Goal: Complete application form: Complete application form

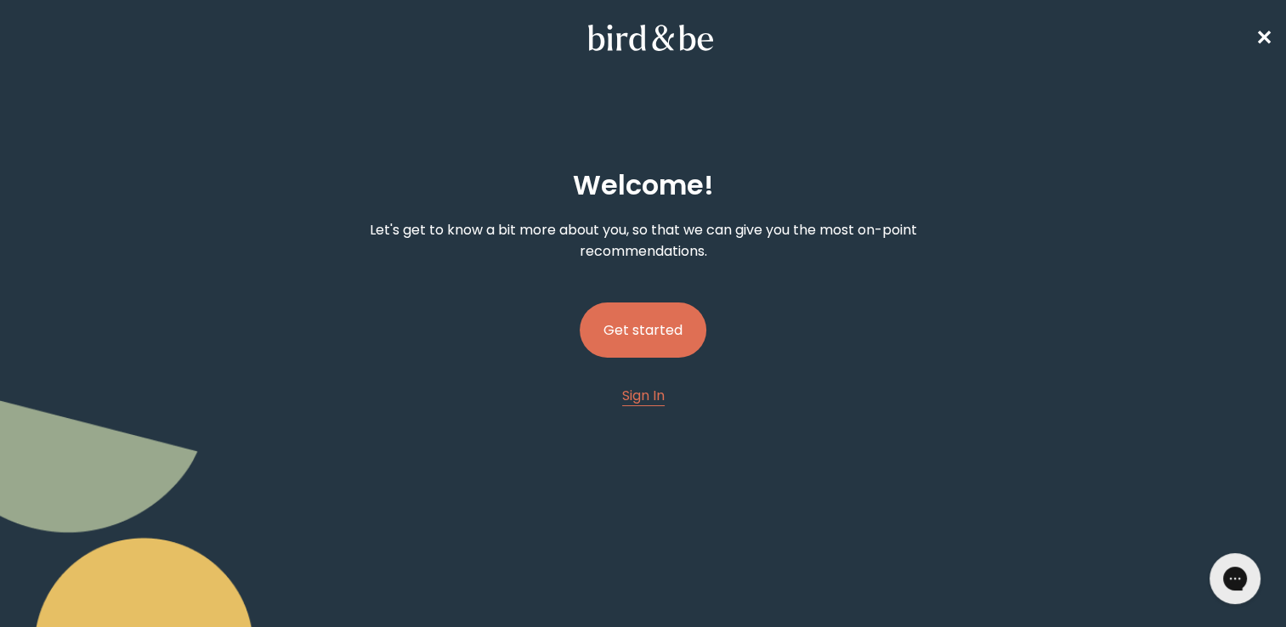
click at [626, 322] on button "Get started" at bounding box center [643, 330] width 127 height 55
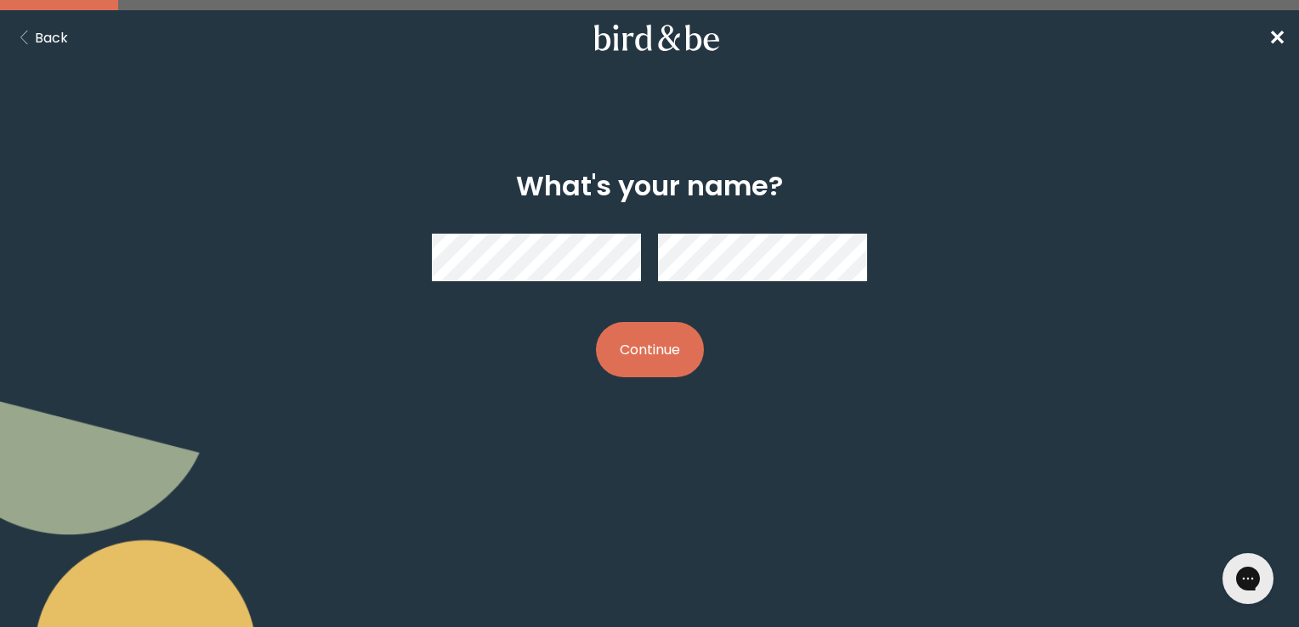
click at [687, 348] on button "Continue" at bounding box center [650, 349] width 108 height 55
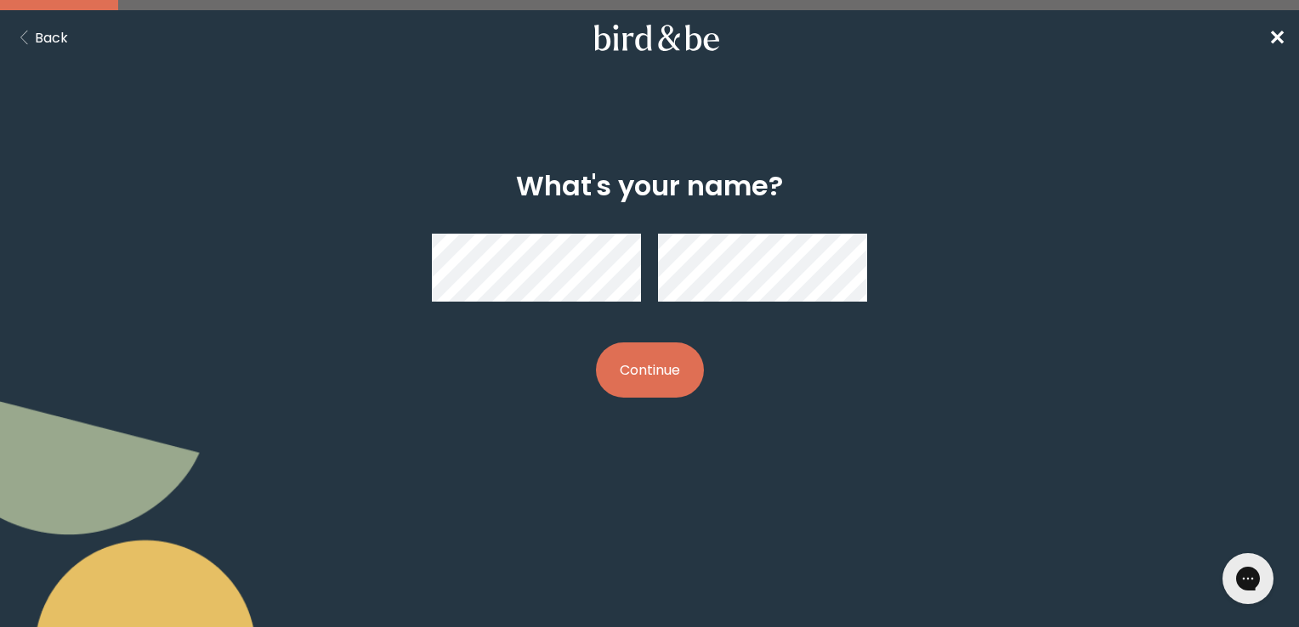
click at [31, 32] on icon "Back Button" at bounding box center [24, 38] width 21 height 14
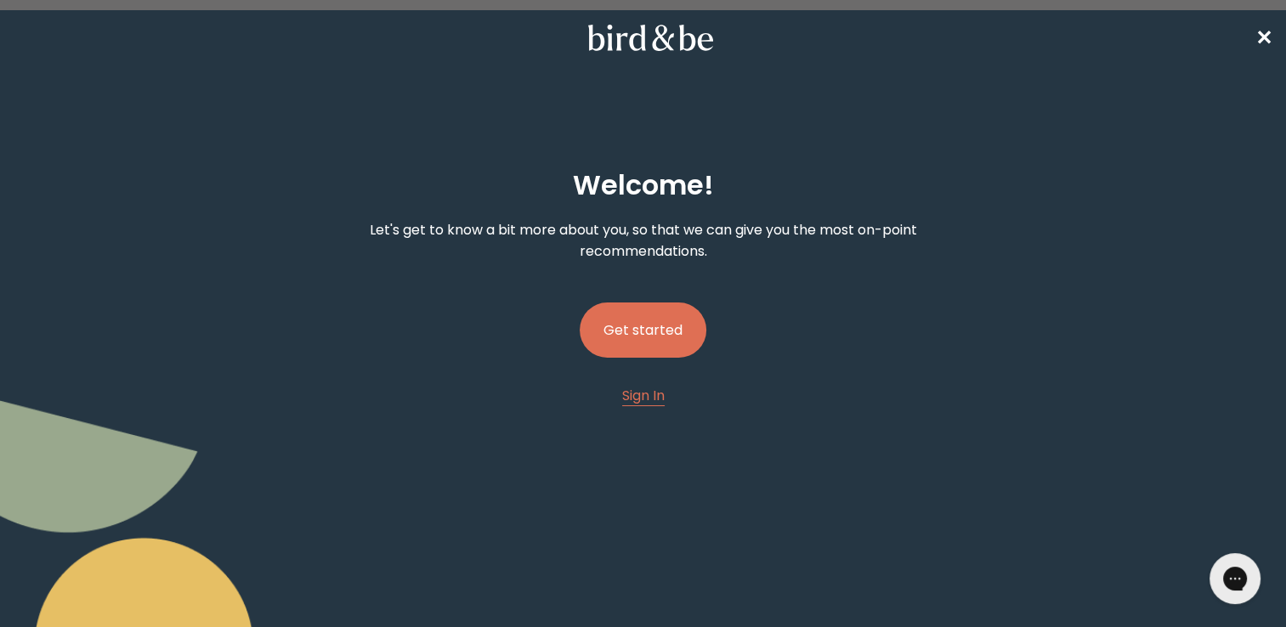
click at [31, 32] on nav "✕" at bounding box center [643, 37] width 1286 height 54
click at [1262, 37] on span "✕" at bounding box center [1264, 38] width 17 height 28
